Goal: Task Accomplishment & Management: Use online tool/utility

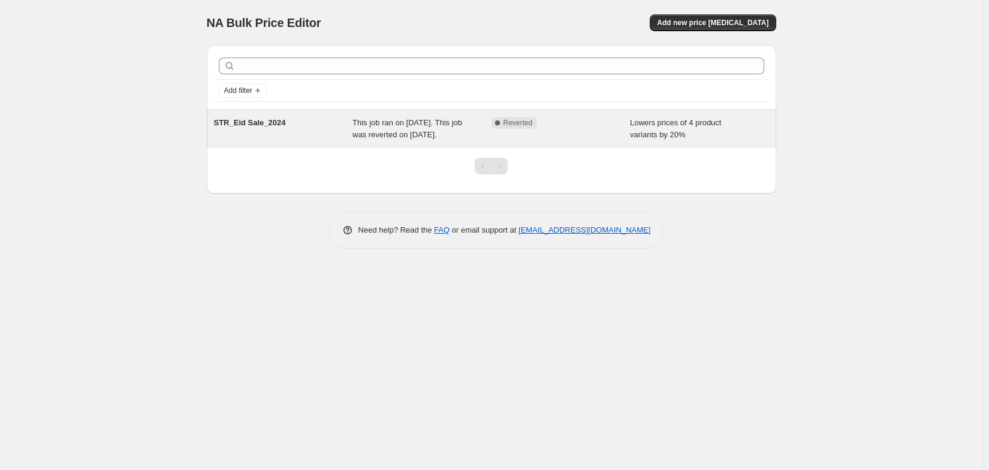
click at [357, 141] on div "This job ran on [DATE]. This job was reverted on [DATE]." at bounding box center [421, 129] width 139 height 24
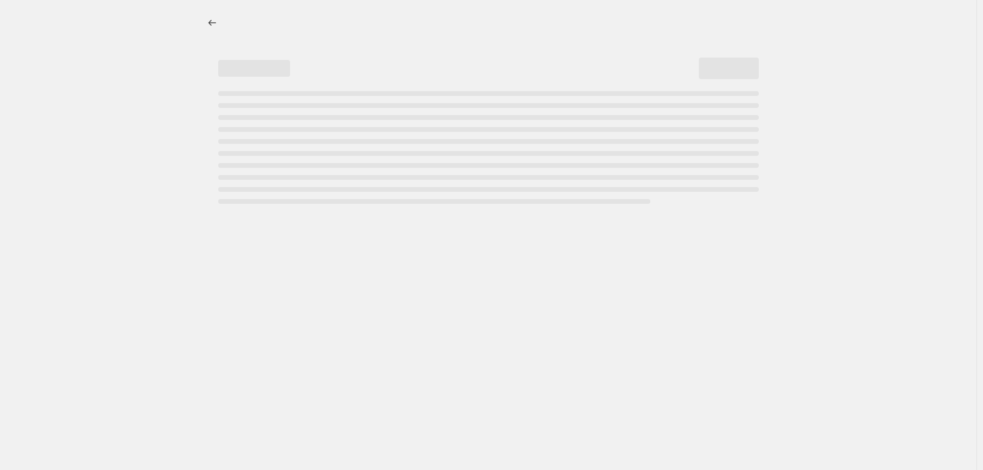
select select "percentage"
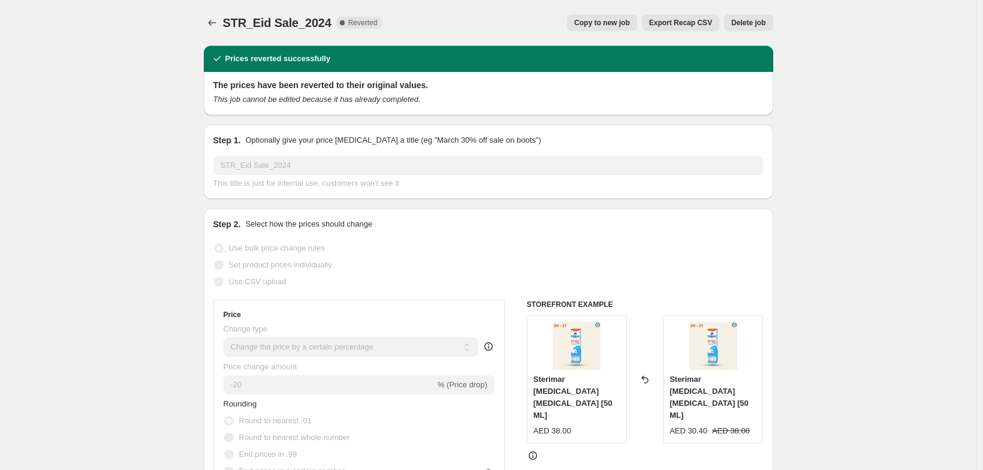
click at [627, 27] on span "Copy to new job" at bounding box center [602, 23] width 56 height 10
select select "percentage"
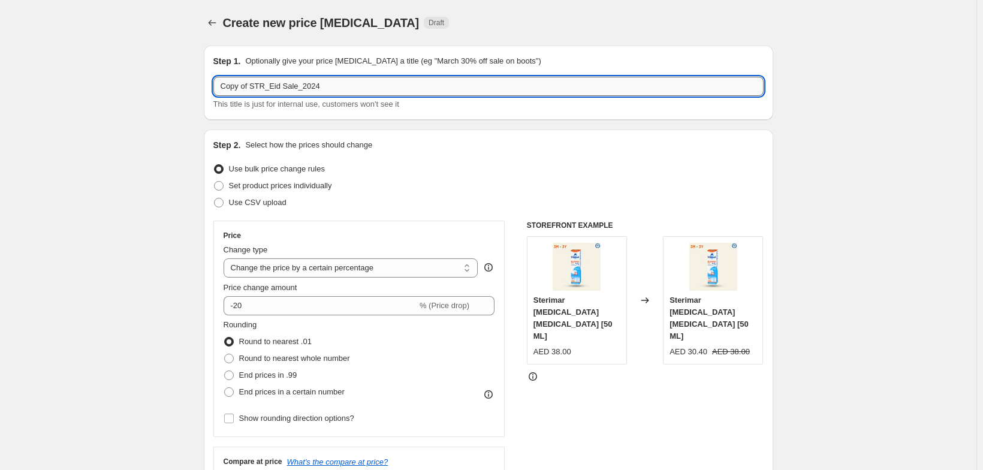
click at [406, 92] on input "Copy of STR_Eid Sale_2024" at bounding box center [488, 86] width 550 height 19
type input "S"
type input "STR_BTS_2025_30%"
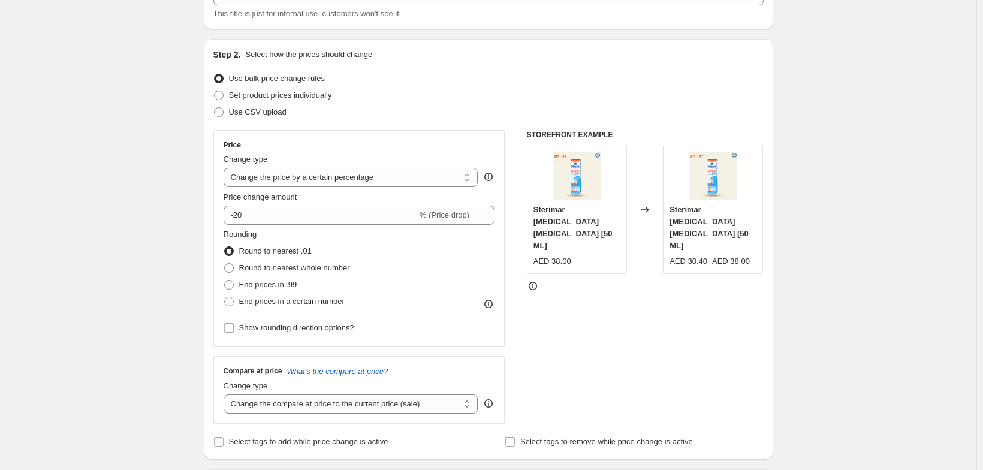
click at [214, 83] on span at bounding box center [219, 79] width 10 height 10
click at [214, 74] on input "Use bulk price change rules" at bounding box center [214, 74] width 1 height 1
click at [214, 83] on span at bounding box center [219, 79] width 10 height 10
click at [214, 74] on input "Use bulk price change rules" at bounding box center [214, 74] width 1 height 1
click at [251, 187] on select "Change the price to a certain amount Change the price by a certain amount Chang…" at bounding box center [351, 177] width 255 height 19
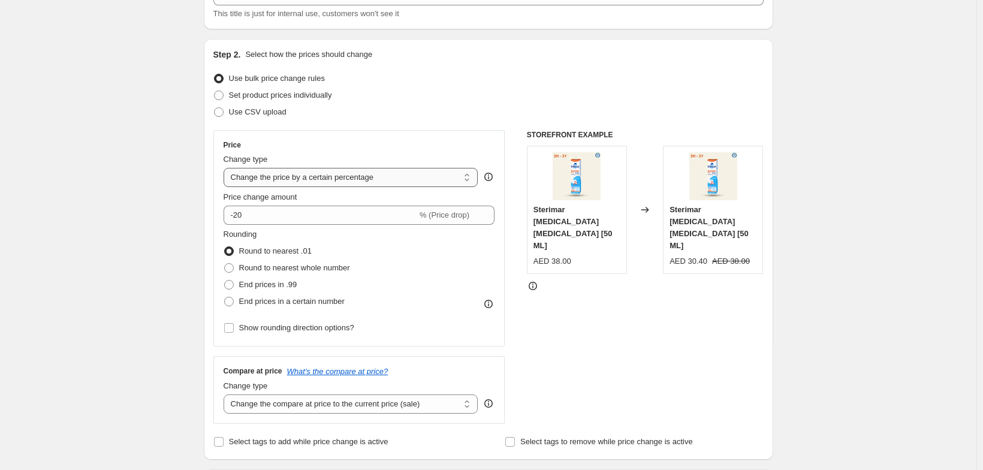
click at [224, 187] on select "Change the price to a certain amount Change the price by a certain amount Chang…" at bounding box center [351, 177] width 255 height 19
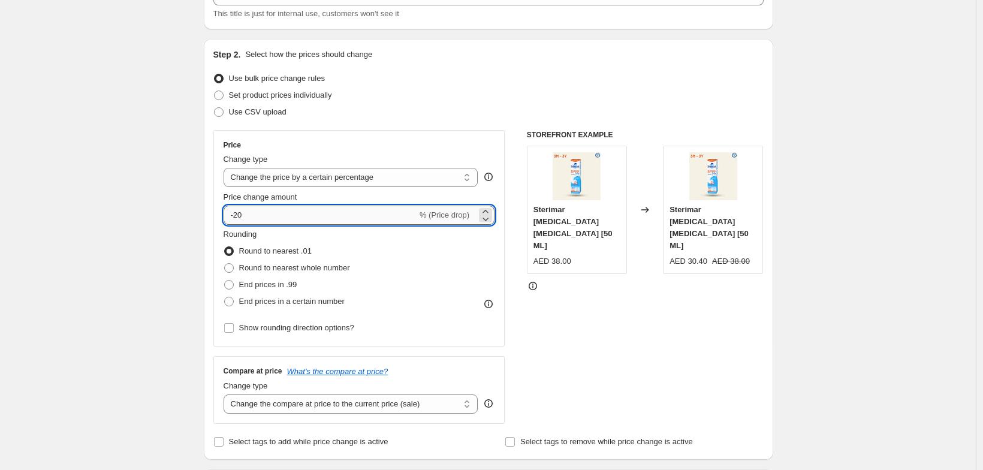
click at [234, 225] on input "-20" at bounding box center [321, 215] width 194 height 19
type input "-2"
type input "-30"
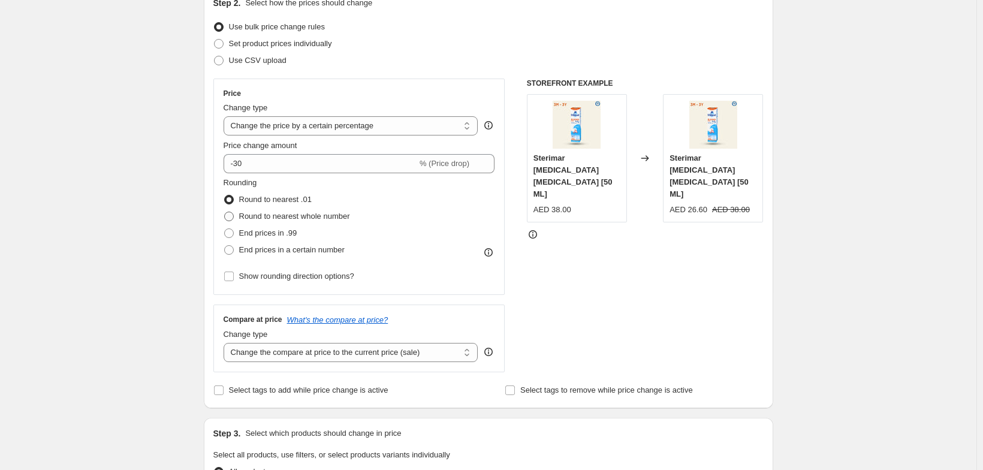
click at [287, 221] on span "Round to nearest whole number" at bounding box center [294, 216] width 111 height 9
click at [225, 212] on input "Round to nearest whole number" at bounding box center [224, 212] width 1 height 1
radio input "true"
click at [261, 282] on span "Show rounding direction options?" at bounding box center [296, 276] width 115 height 12
click at [234, 281] on input "Show rounding direction options?" at bounding box center [229, 277] width 10 height 10
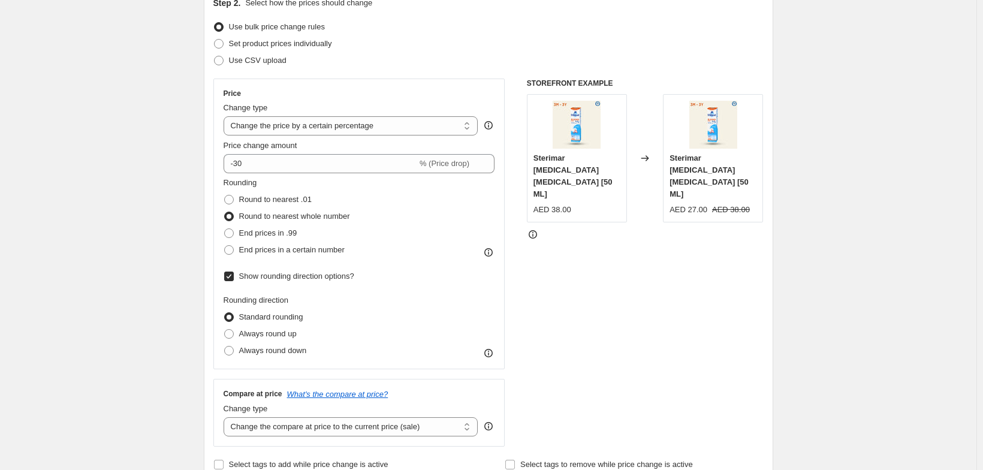
click at [911, 171] on div "Create new price change job. This page is ready Create new price change job Dra…" at bounding box center [488, 468] width 976 height 1221
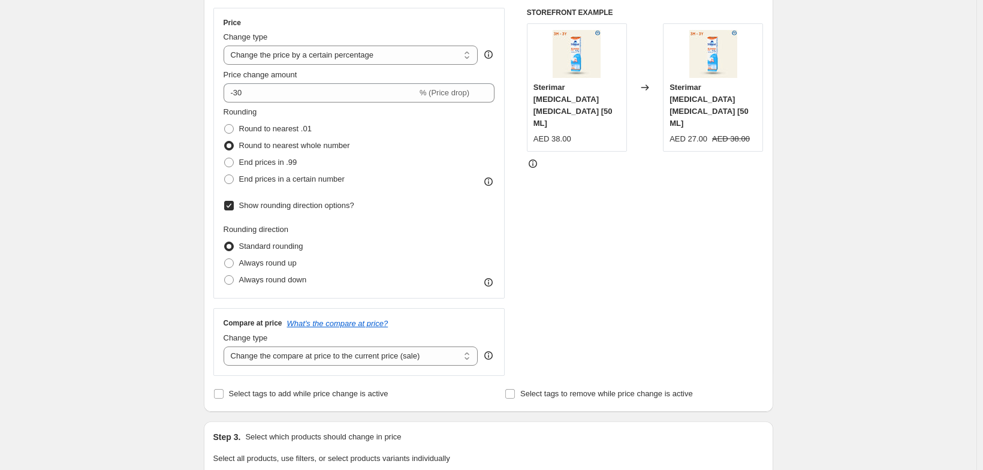
scroll to position [242, 0]
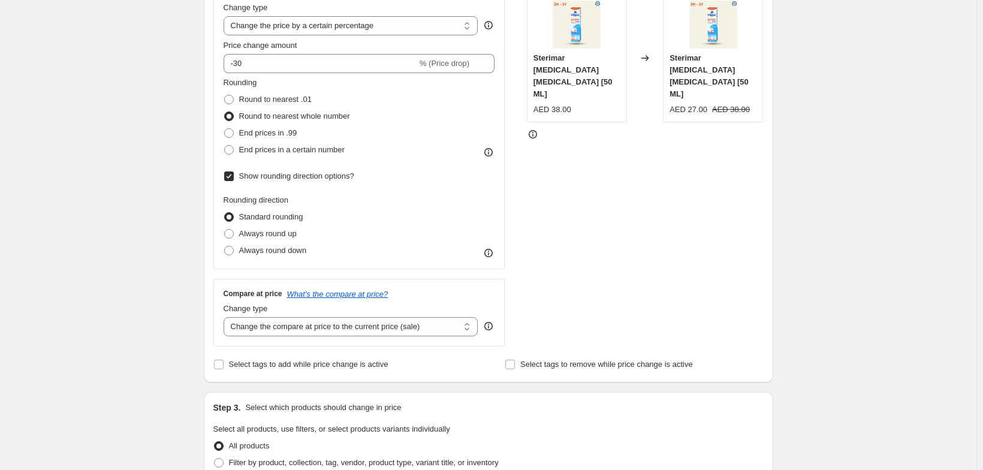
click at [224, 121] on span at bounding box center [229, 116] width 10 height 10
click at [224, 112] on input "Round to nearest whole number" at bounding box center [224, 111] width 1 height 1
click at [224, 121] on span at bounding box center [229, 116] width 10 height 10
click at [224, 112] on input "Round to nearest whole number" at bounding box center [224, 111] width 1 height 1
click at [224, 121] on span at bounding box center [229, 116] width 10 height 10
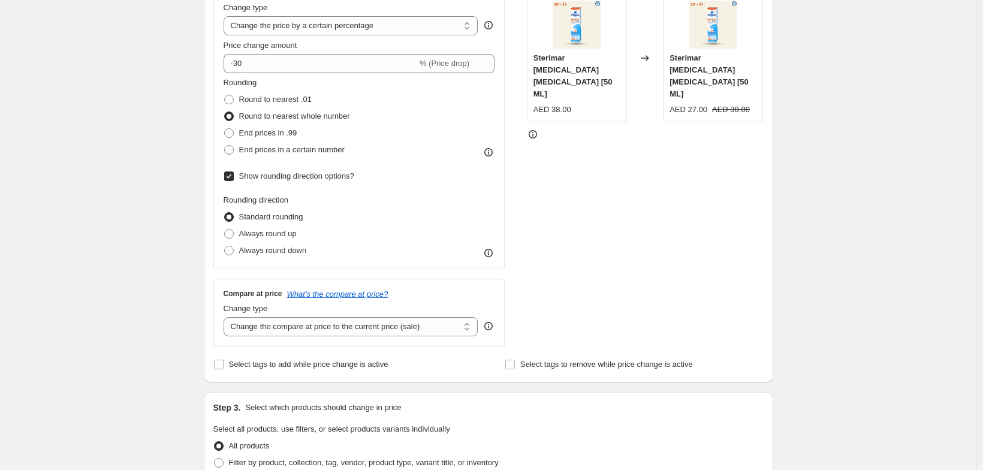
click at [224, 112] on input "Round to nearest whole number" at bounding box center [224, 111] width 1 height 1
click at [224, 181] on input "Show rounding direction options?" at bounding box center [229, 176] width 10 height 10
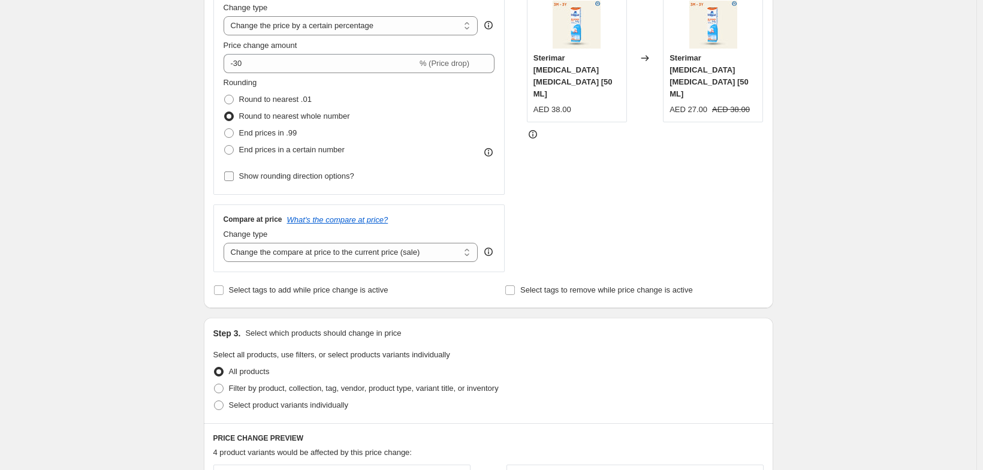
click at [224, 181] on input "Show rounding direction options?" at bounding box center [229, 176] width 10 height 10
checkbox input "true"
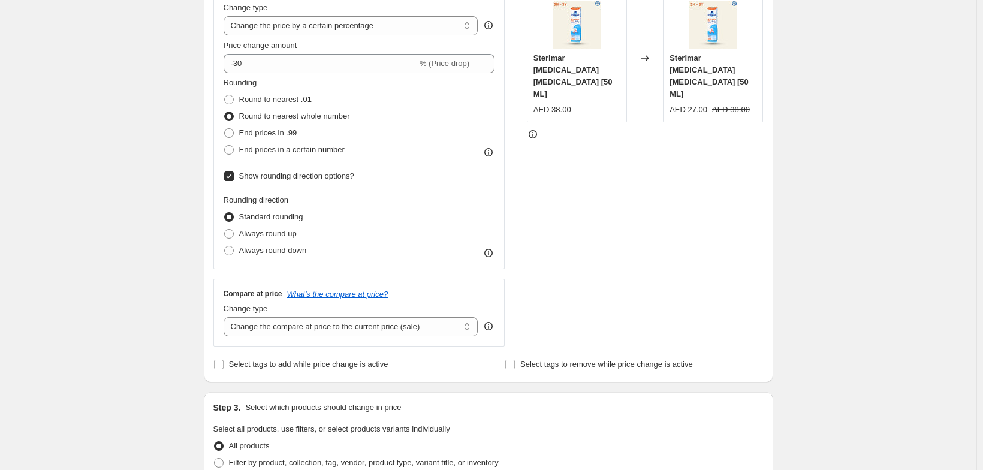
click at [224, 222] on span at bounding box center [229, 217] width 10 height 10
click at [224, 213] on input "Standard rounding" at bounding box center [224, 212] width 1 height 1
click at [224, 222] on span at bounding box center [229, 217] width 10 height 10
click at [224, 213] on input "Standard rounding" at bounding box center [224, 212] width 1 height 1
click at [68, 261] on div "Create new price change job. This page is ready Create new price change job Dra…" at bounding box center [488, 368] width 976 height 1221
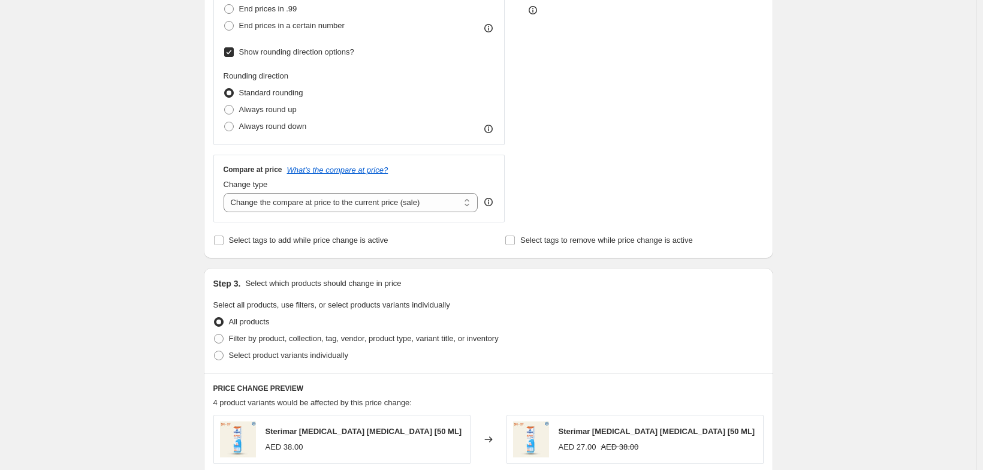
scroll to position [375, 0]
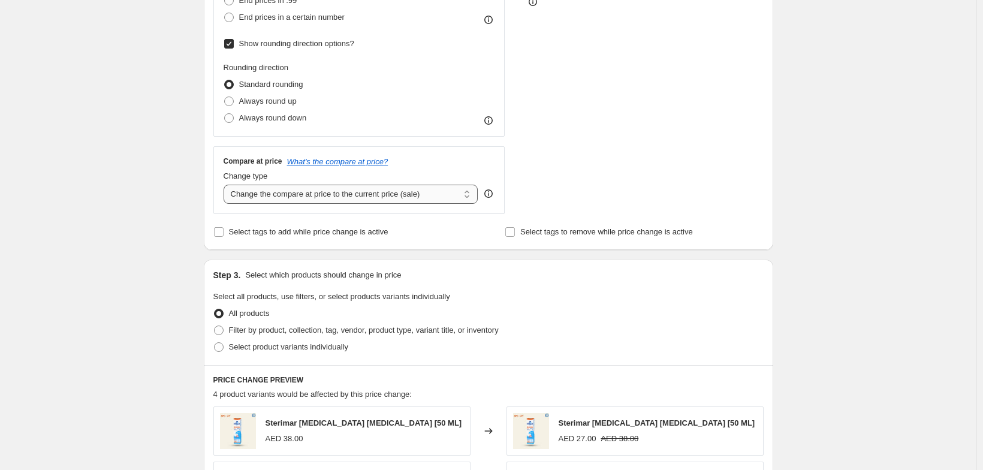
click at [356, 204] on select "Change the compare at price to the current price (sale) Change the compare at p…" at bounding box center [351, 194] width 255 height 19
click at [224, 204] on select "Change the compare at price to the current price (sale) Change the compare at p…" at bounding box center [351, 194] width 255 height 19
click at [93, 211] on div "Create new price change job. This page is ready Create new price change job Dra…" at bounding box center [488, 235] width 976 height 1221
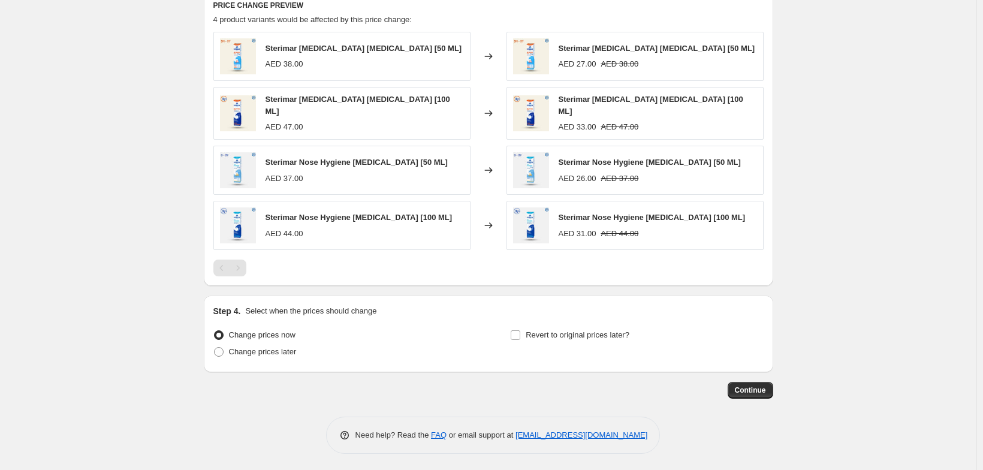
scroll to position [840, 0]
click at [626, 325] on label "Revert to original prices later?" at bounding box center [569, 333] width 119 height 17
click at [520, 328] on input "Revert to original prices later?" at bounding box center [516, 333] width 10 height 10
checkbox input "true"
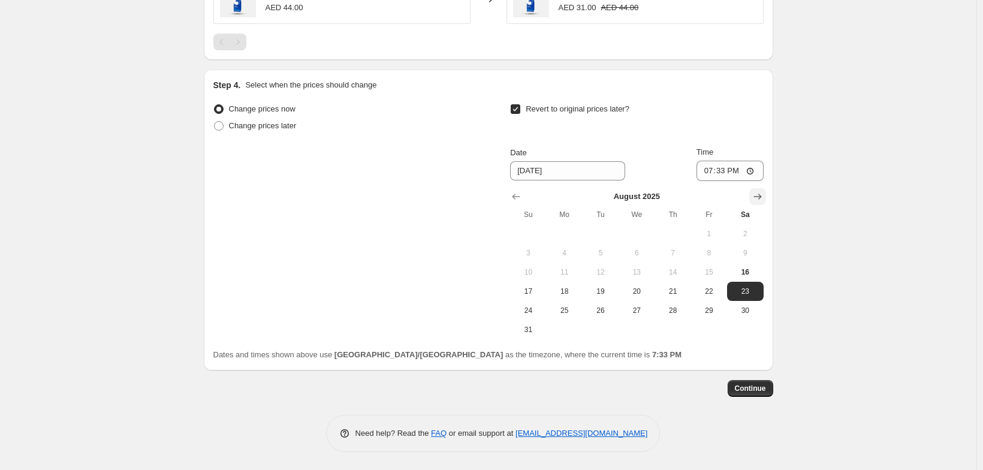
click at [764, 191] on icon "Show next month, September 2025" at bounding box center [758, 197] width 12 height 12
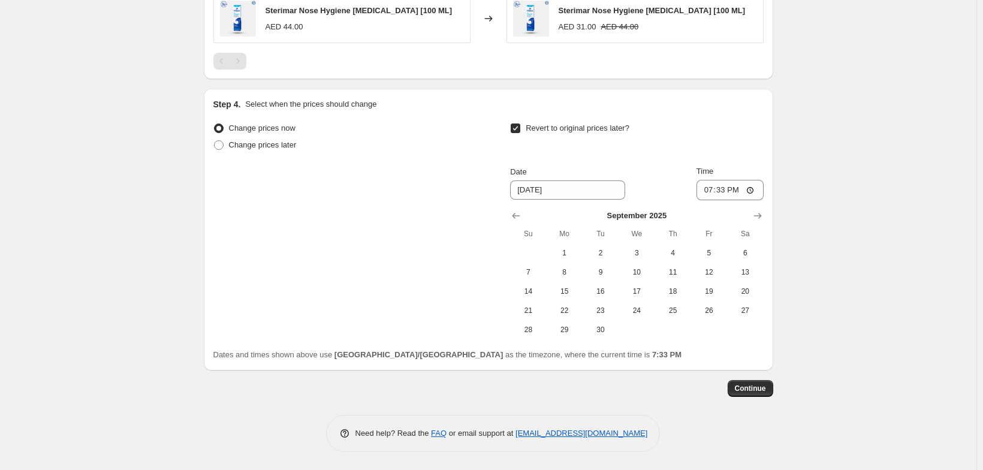
scroll to position [1065, 0]
click at [581, 282] on button "15" at bounding box center [565, 291] width 36 height 19
type input "9/15/2025"
click at [730, 180] on input "19:33" at bounding box center [730, 190] width 67 height 20
type input "23:59"
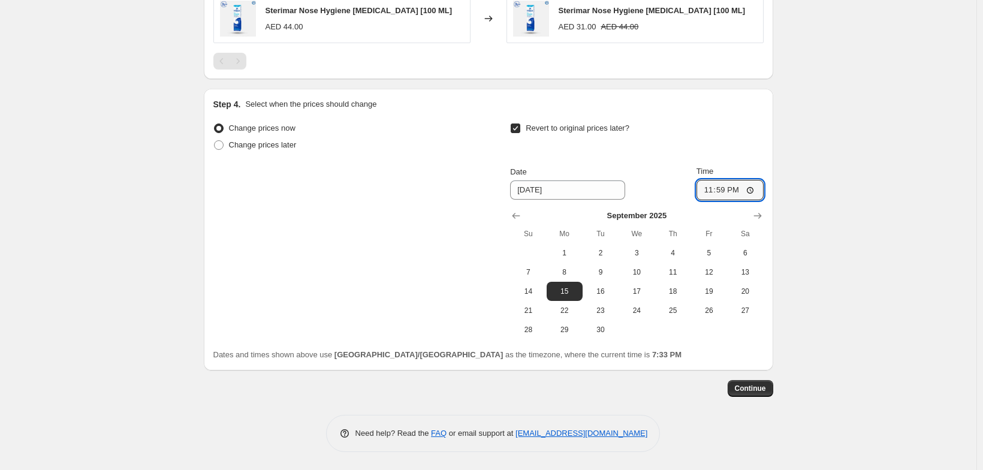
click at [766, 387] on span "Continue" at bounding box center [750, 389] width 31 height 10
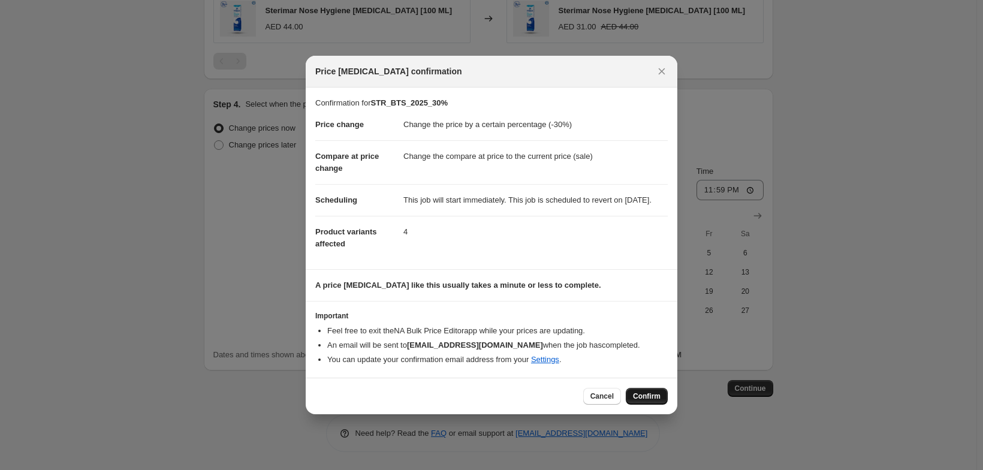
click at [661, 401] on span "Confirm" at bounding box center [647, 396] width 28 height 10
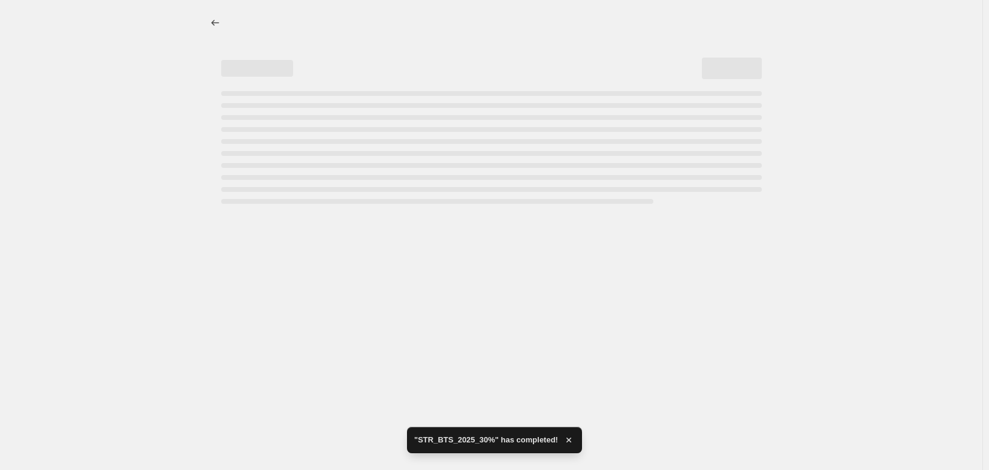
select select "percentage"
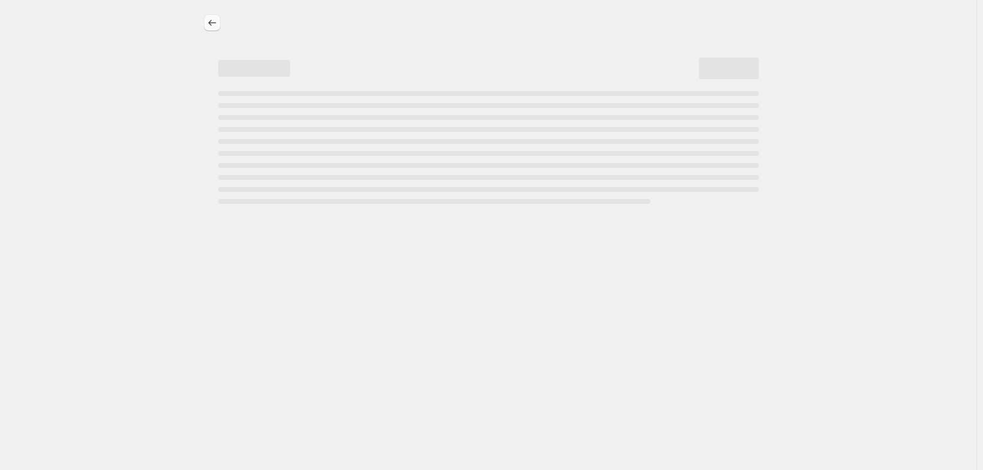
select select "percentage"
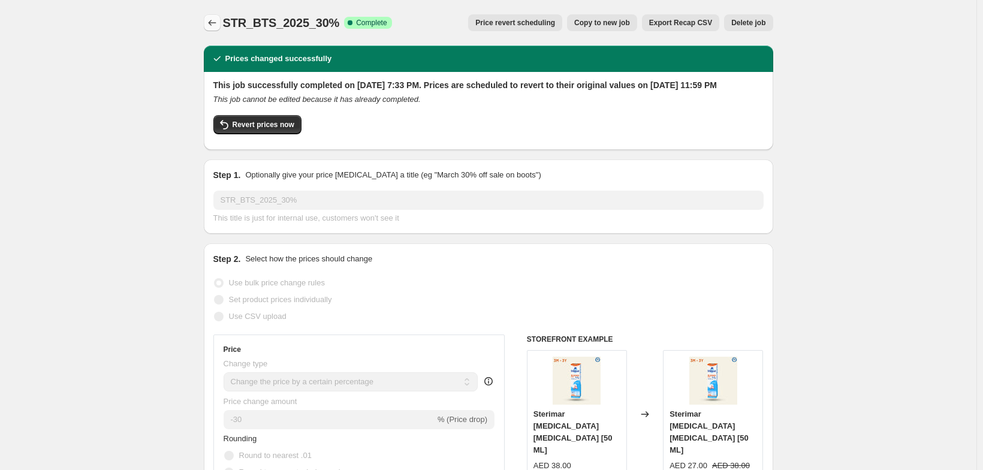
click at [206, 28] on icon "Price change jobs" at bounding box center [212, 23] width 12 height 12
